Goal: Communication & Community: Share content

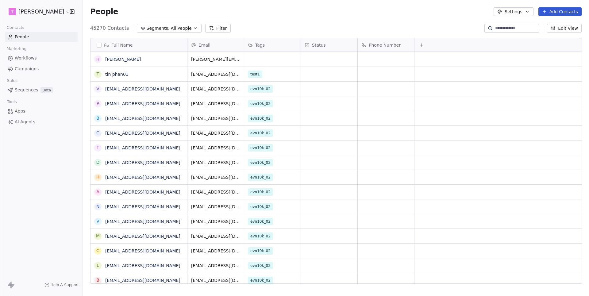
scroll to position [261, 506]
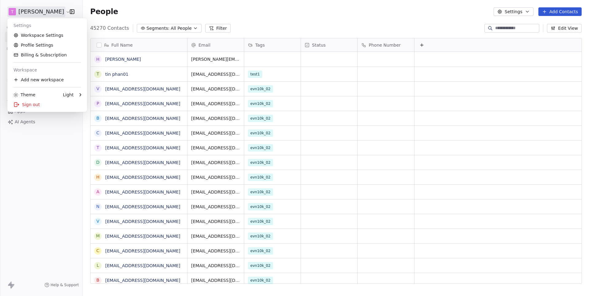
click at [49, 14] on html "[PERSON_NAME] Contacts People Marketing Workflows Campaigns Sales Sequences Bet…" at bounding box center [294, 148] width 589 height 296
click at [41, 37] on link "Workspace Settings" at bounding box center [47, 35] width 75 height 10
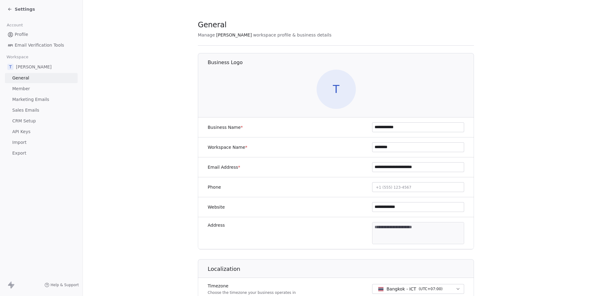
click at [22, 107] on span "Sales Emails" at bounding box center [25, 110] width 27 height 6
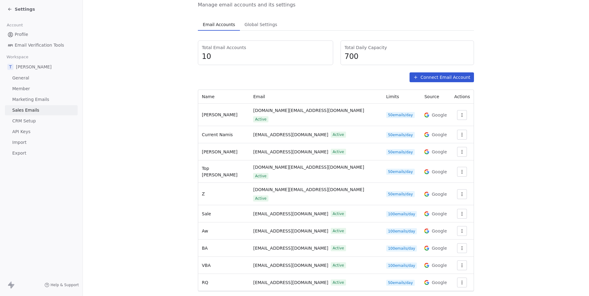
scroll to position [31, 0]
click at [460, 264] on icon "button" at bounding box center [462, 266] width 5 height 5
click at [448, 264] on span "Settings" at bounding box center [449, 264] width 17 height 6
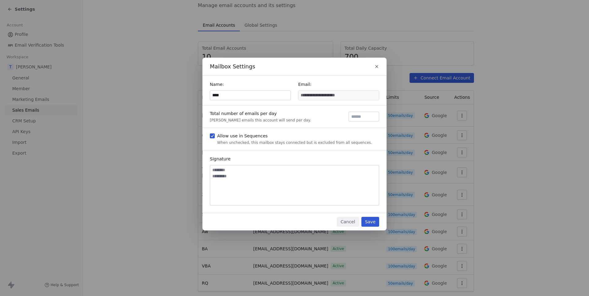
click at [366, 219] on button "Save" at bounding box center [371, 222] width 18 height 10
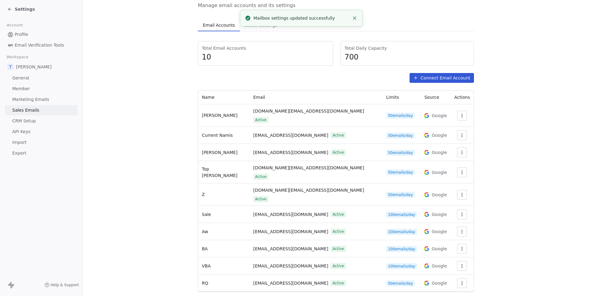
click at [17, 9] on span "Settings" at bounding box center [25, 9] width 20 height 6
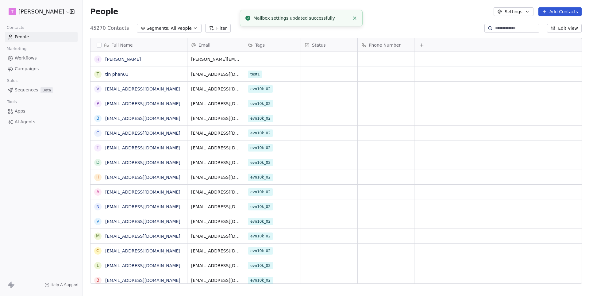
scroll to position [261, 506]
click at [116, 59] on link "[PERSON_NAME]" at bounding box center [123, 59] width 36 height 5
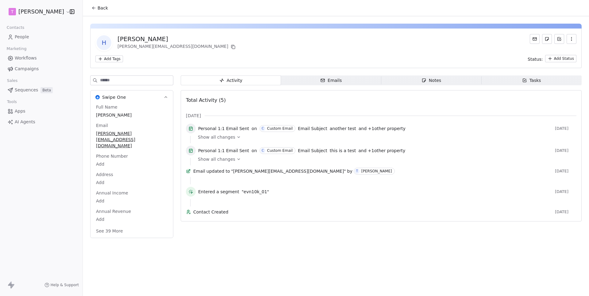
click at [335, 84] on span "Emails Emails" at bounding box center [331, 80] width 100 height 10
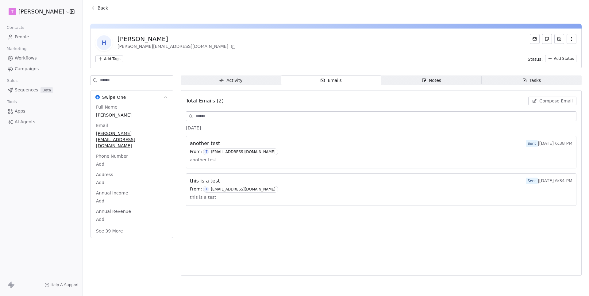
click at [548, 101] on span "Compose Email" at bounding box center [556, 101] width 33 height 6
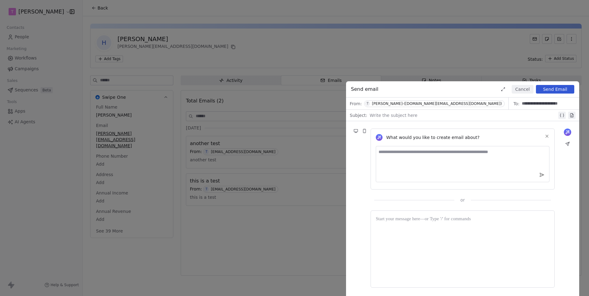
click at [416, 102] on div "[PERSON_NAME]-([DOMAIN_NAME][EMAIL_ADDRESS][DOMAIN_NAME])" at bounding box center [437, 104] width 130 height 4
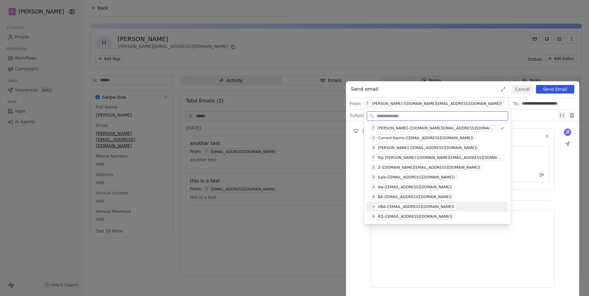
click at [419, 203] on span "V VBA-([EMAIL_ADDRESS][DOMAIN_NAME])" at bounding box center [413, 206] width 87 height 7
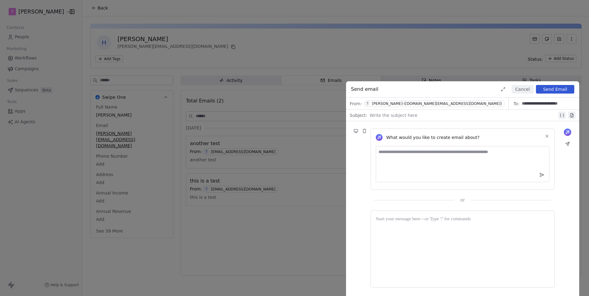
click at [377, 116] on div at bounding box center [464, 115] width 188 height 7
click at [375, 117] on div "*******" at bounding box center [464, 115] width 188 height 7
copy div "*******"
click at [390, 247] on div at bounding box center [463, 249] width 174 height 67
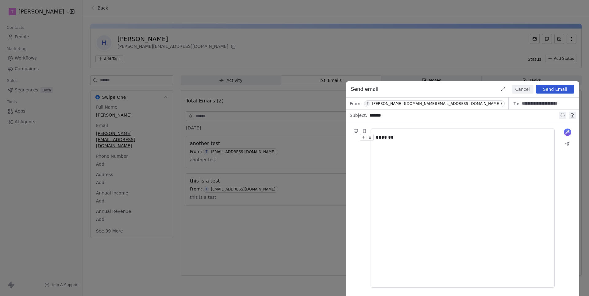
click at [553, 91] on button "Send Email" at bounding box center [555, 89] width 38 height 9
